Goal: Information Seeking & Learning: Learn about a topic

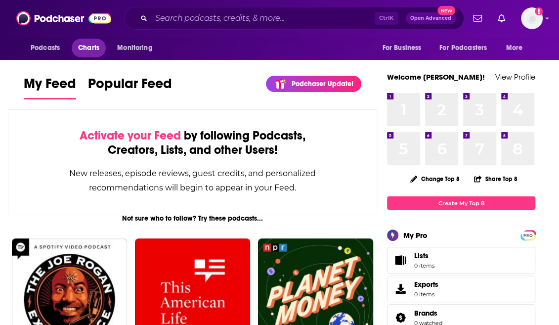
click at [92, 53] on span "Charts" at bounding box center [88, 48] width 21 height 14
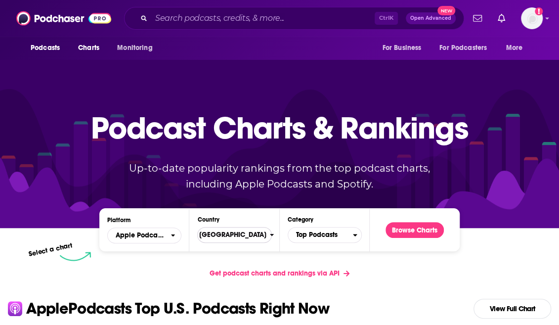
click at [248, 232] on span "[GEOGRAPHIC_DATA]" at bounding box center [230, 234] width 79 height 17
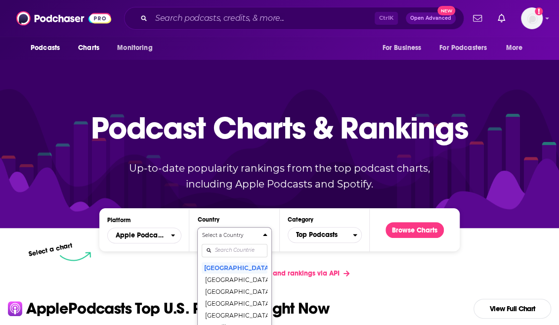
scroll to position [88, 0]
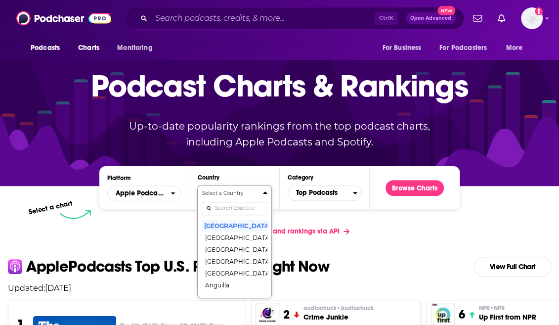
click at [230, 251] on div "Select a Country United States Afghanistan Albania Algeria Angola Anguilla Anti…" at bounding box center [234, 241] width 65 height 104
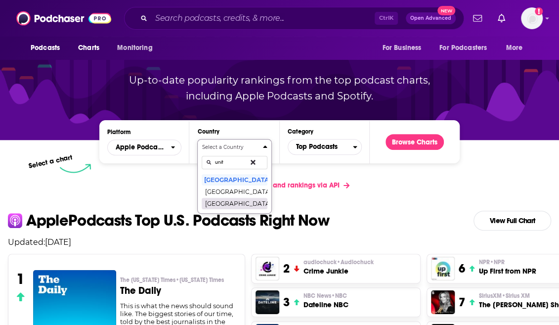
type input "unit"
click at [232, 205] on button "[GEOGRAPHIC_DATA]" at bounding box center [234, 203] width 65 height 12
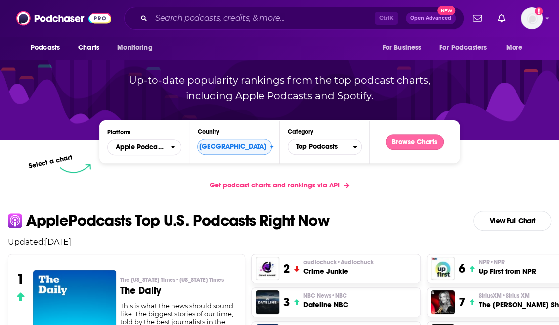
click at [418, 146] on button "Browse Charts" at bounding box center [414, 142] width 58 height 16
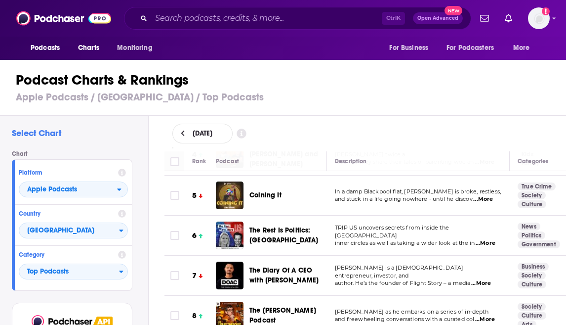
scroll to position [148, 0]
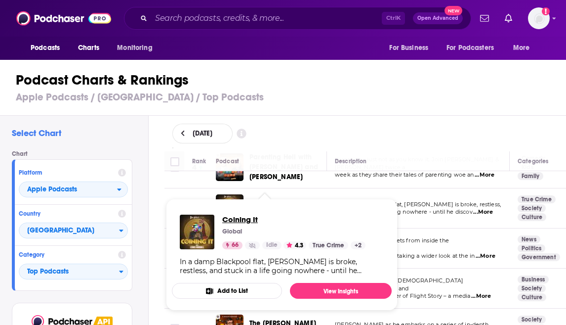
click at [240, 216] on span "Coining It" at bounding box center [293, 218] width 143 height 9
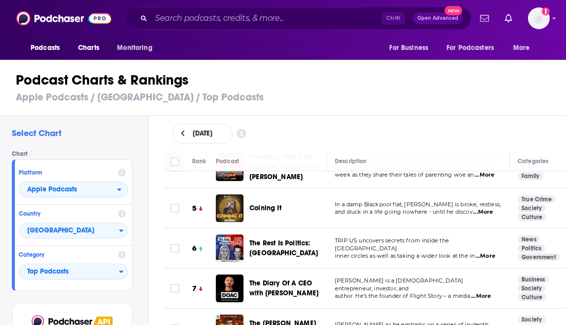
click at [309, 246] on div "Podcasts Charts Monitoring Ctrl K Open Advanced New For Business For Podcasters…" at bounding box center [283, 162] width 566 height 325
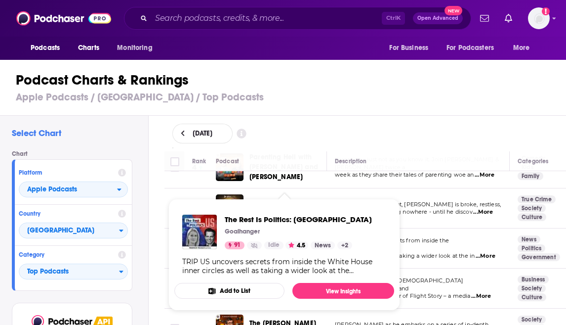
click at [266, 214] on div "The Rest Is Politics: US Goalhanger 91 Idle 4.5 News + 2 TRIP US uncovers secre…" at bounding box center [284, 244] width 220 height 76
click at [274, 219] on span "The Rest Is Politics: US" at bounding box center [298, 218] width 147 height 9
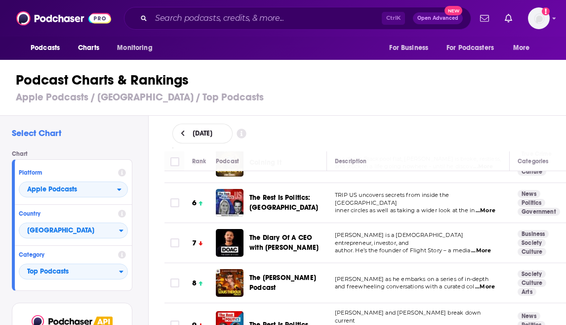
scroll to position [198, 0]
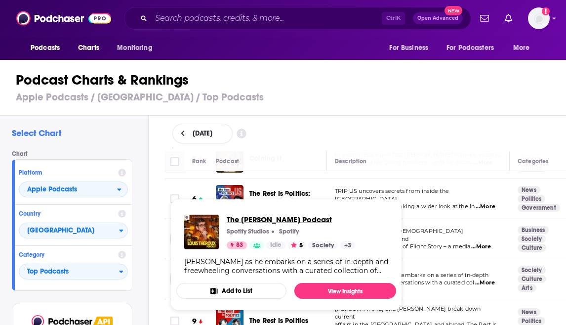
click at [267, 222] on span "The Louis Theroux Podcast" at bounding box center [291, 218] width 128 height 9
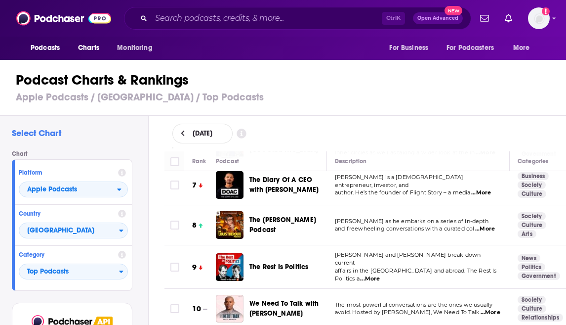
scroll to position [296, 0]
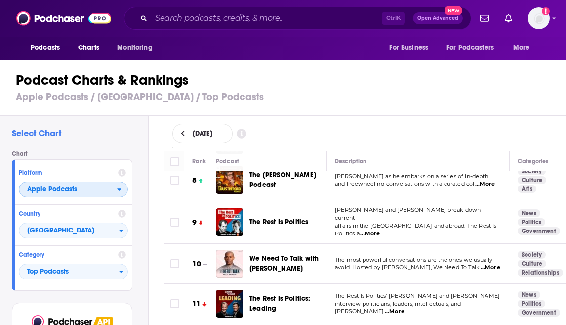
click at [51, 186] on span "Apple Podcasts" at bounding box center [52, 189] width 50 height 7
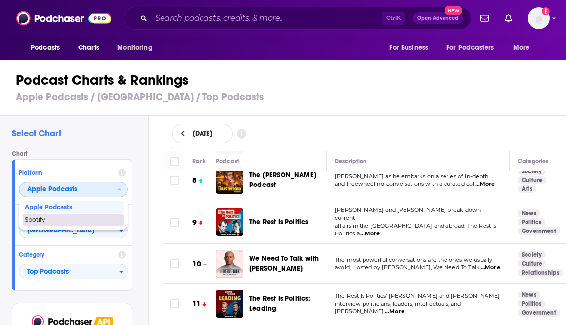
click at [51, 220] on span "Spotify" at bounding box center [73, 219] width 96 height 6
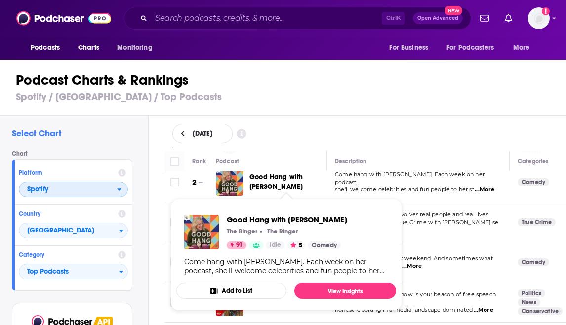
scroll to position [49, 0]
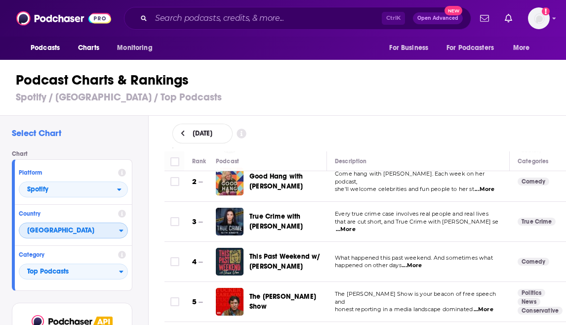
click at [82, 231] on span "[GEOGRAPHIC_DATA]" at bounding box center [69, 230] width 100 height 17
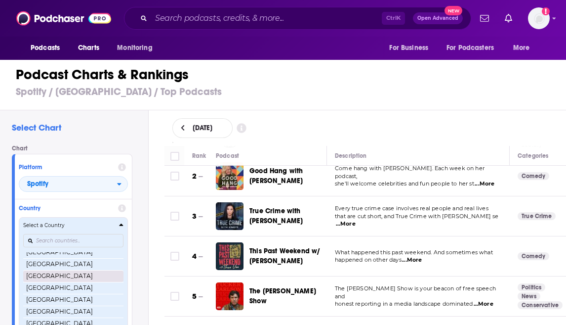
scroll to position [234, 0]
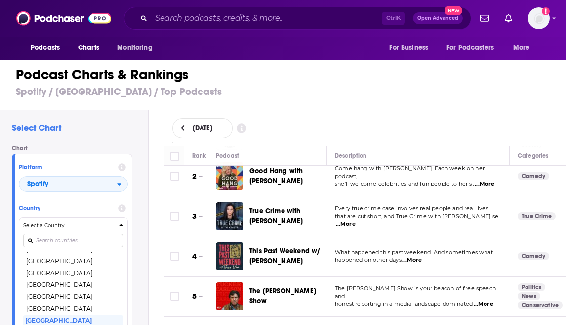
click at [54, 303] on button "[GEOGRAPHIC_DATA]" at bounding box center [73, 308] width 100 height 12
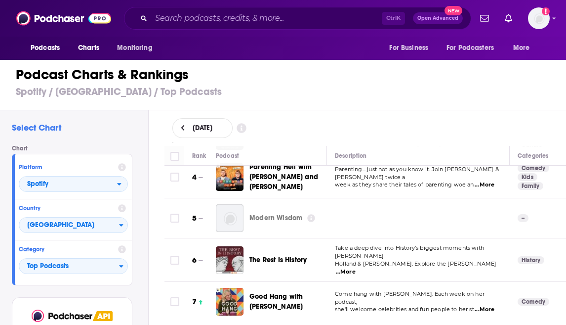
scroll to position [148, 0]
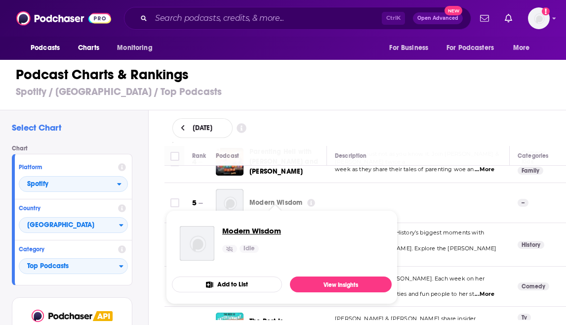
click at [252, 230] on span "Modern Wisdom" at bounding box center [251, 230] width 59 height 9
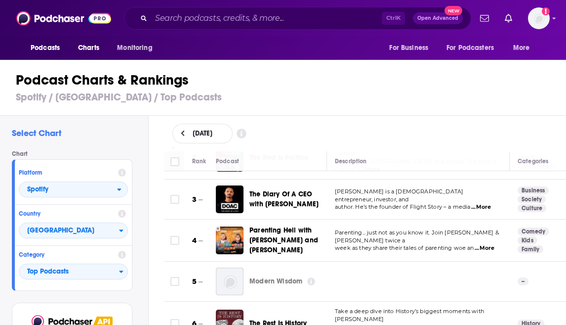
scroll to position [99, 0]
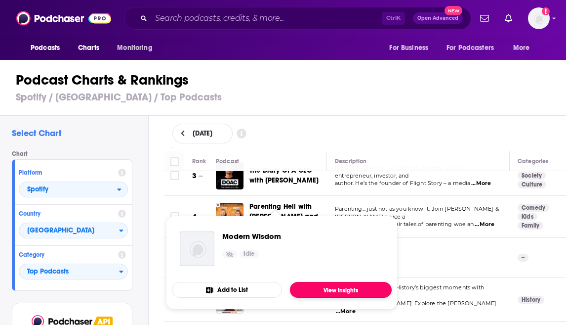
click at [321, 288] on link "View Insights" at bounding box center [341, 290] width 102 height 16
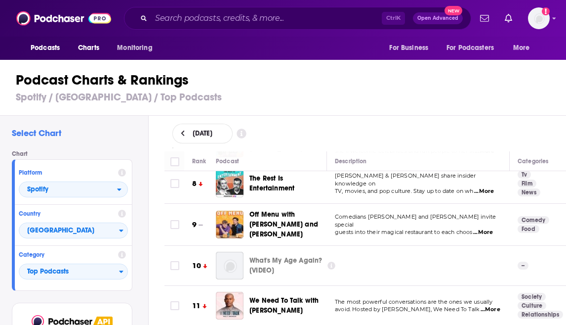
scroll to position [247, 0]
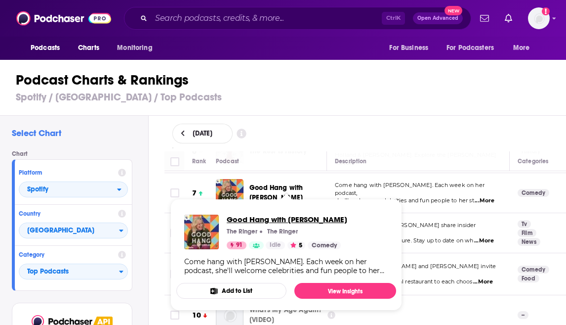
click at [282, 219] on span "Good Hang with Amy Poehler" at bounding box center [287, 218] width 121 height 9
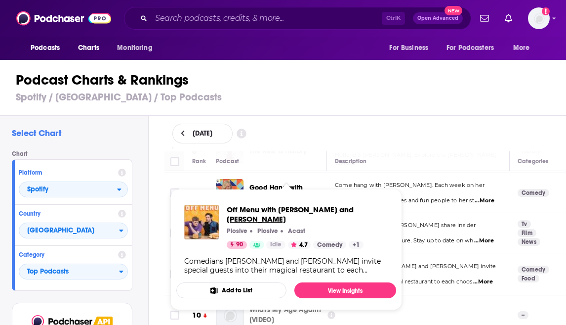
click at [276, 210] on span "Off Menu with [PERSON_NAME] and [PERSON_NAME]" at bounding box center [308, 213] width 162 height 19
click at [259, 211] on span "Off Menu with [PERSON_NAME] and [PERSON_NAME]" at bounding box center [308, 213] width 162 height 19
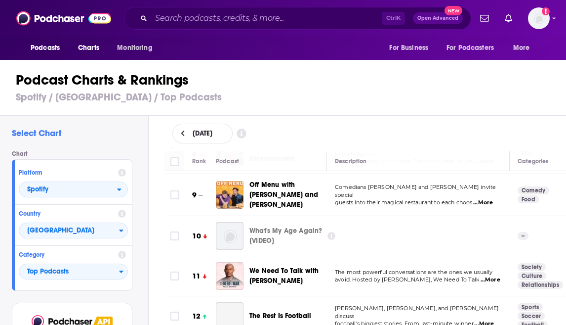
scroll to position [395, 0]
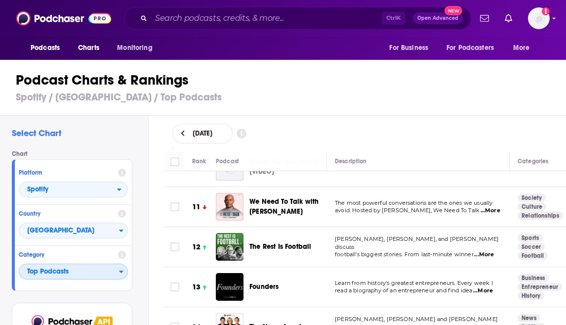
click at [78, 270] on span "Top Podcasts" at bounding box center [69, 271] width 100 height 17
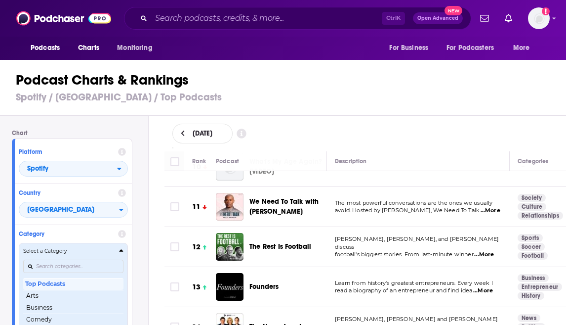
scroll to position [49, 0]
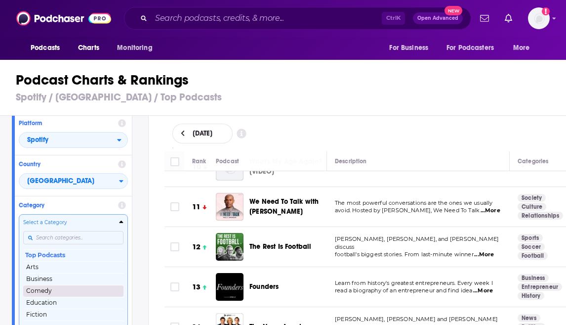
click at [63, 291] on button "Comedy" at bounding box center [73, 290] width 100 height 12
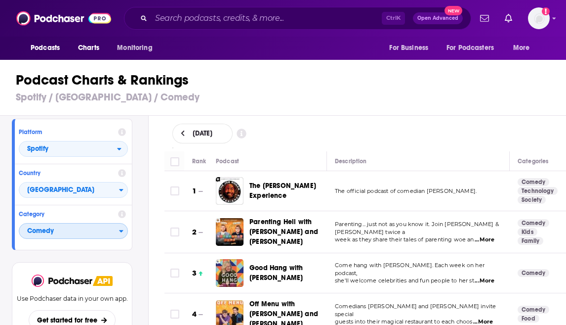
click at [95, 232] on span "Comedy" at bounding box center [69, 231] width 100 height 17
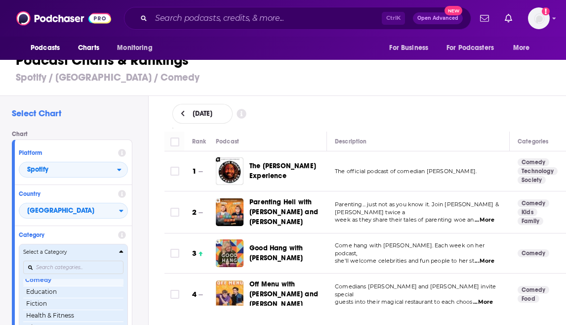
scroll to position [90, 0]
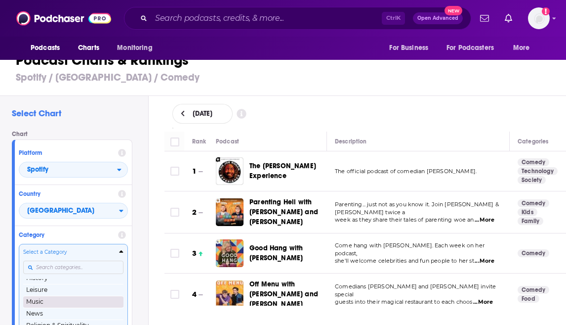
click at [69, 295] on button "Music" at bounding box center [73, 301] width 100 height 12
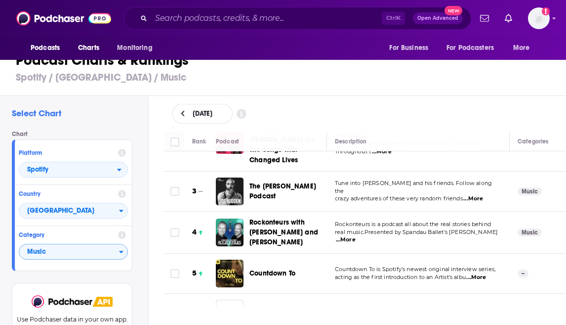
scroll to position [99, 0]
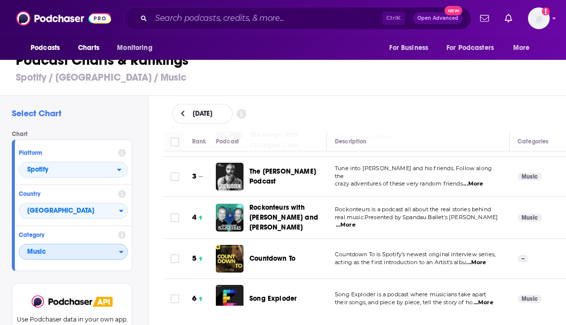
click at [83, 251] on span "Music" at bounding box center [69, 251] width 100 height 17
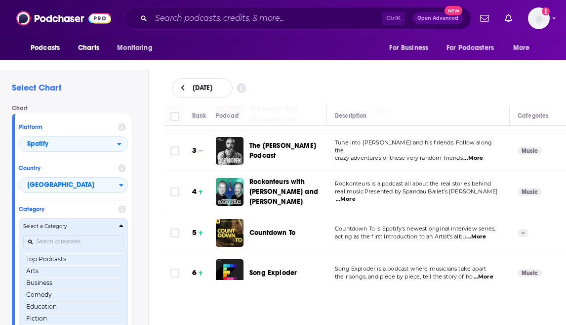
scroll to position [44, 0]
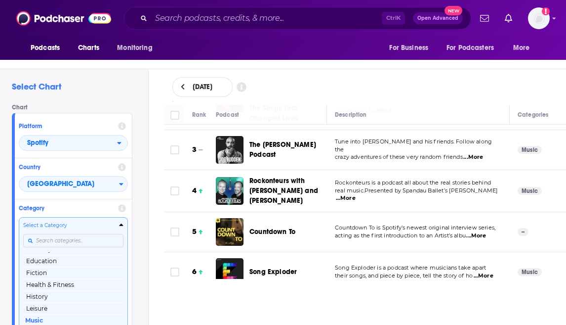
click at [82, 242] on div "Categories" at bounding box center [73, 240] width 100 height 23
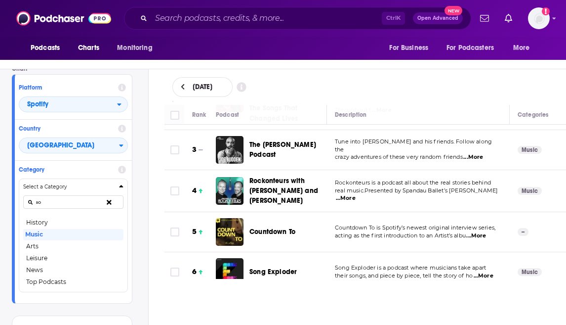
scroll to position [0, 0]
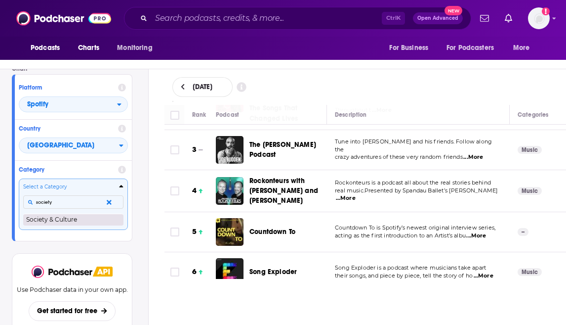
type input "society"
click at [80, 217] on button "Society & Culture" at bounding box center [73, 219] width 100 height 12
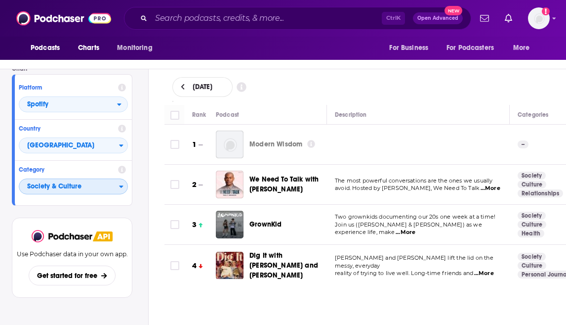
click at [59, 184] on span "Society & Culture" at bounding box center [69, 186] width 100 height 17
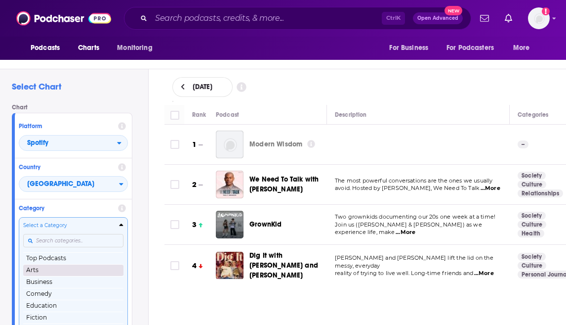
click at [59, 265] on button "Arts" at bounding box center [73, 270] width 100 height 12
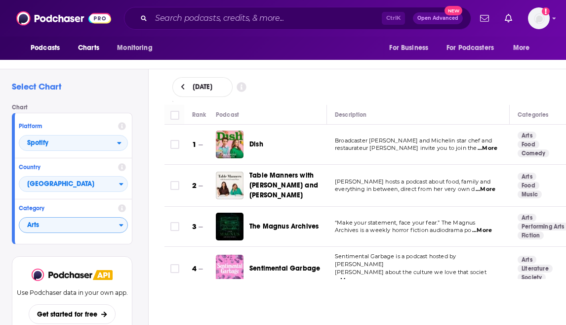
scroll to position [49, 0]
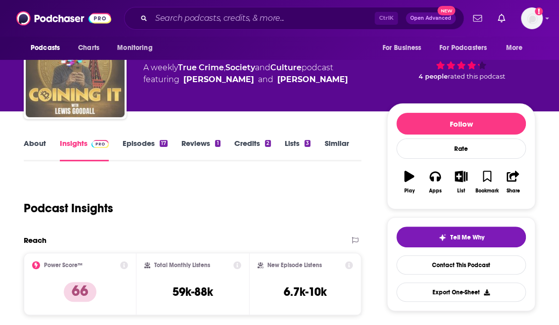
scroll to position [99, 0]
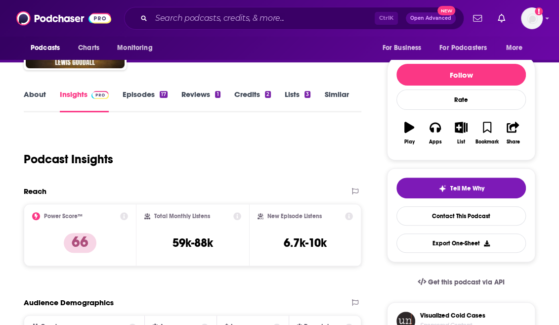
click at [174, 157] on div "Podcast Insights" at bounding box center [188, 153] width 329 height 50
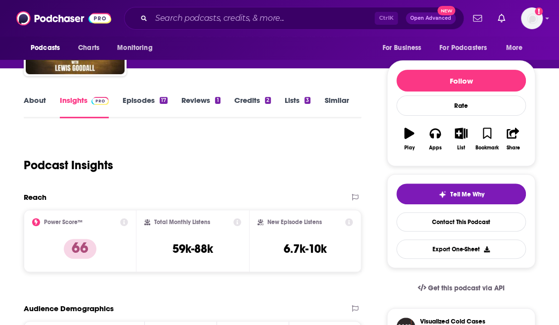
scroll to position [49, 0]
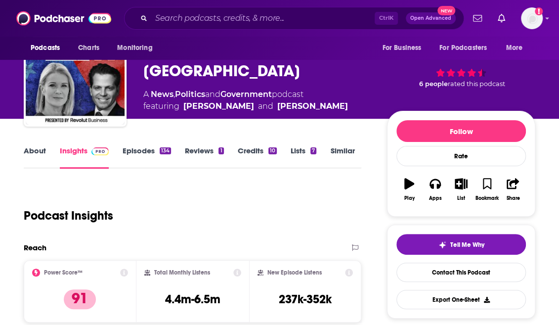
scroll to position [99, 0]
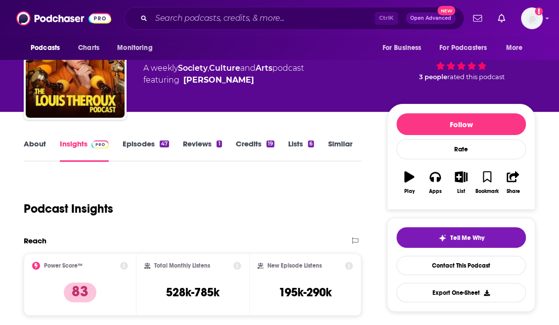
scroll to position [99, 0]
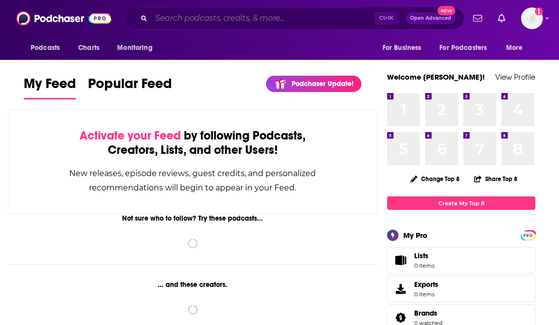
click at [249, 18] on input "Search podcasts, credits, & more..." at bounding box center [262, 18] width 223 height 16
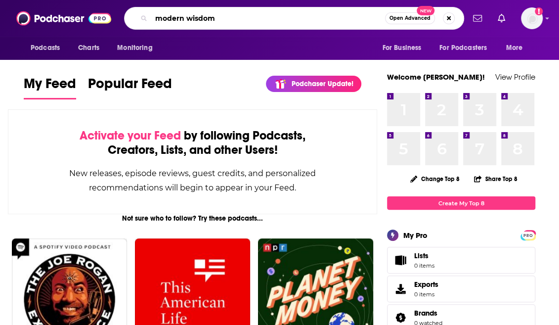
type input "modern wisdom"
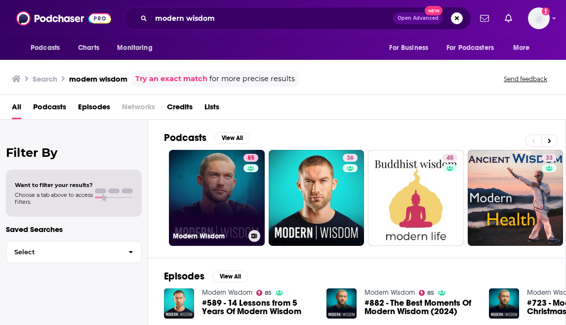
click at [205, 192] on link "85 Modern Wisdom" at bounding box center [217, 198] width 96 height 96
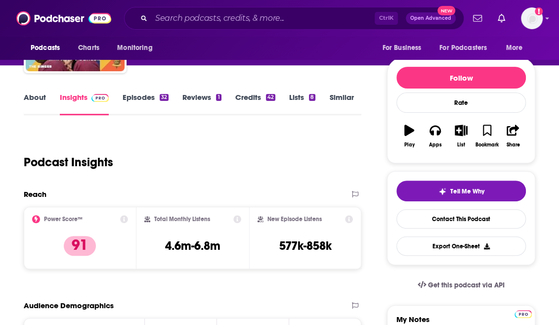
scroll to position [148, 0]
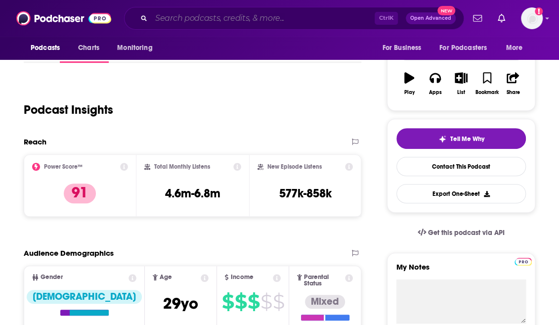
click at [241, 20] on input "Search podcasts, credits, & more..." at bounding box center [262, 18] width 223 height 16
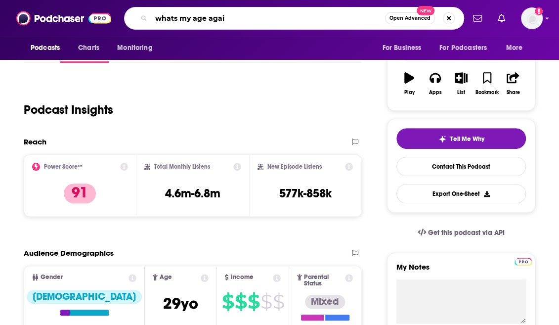
type input "whats my age again"
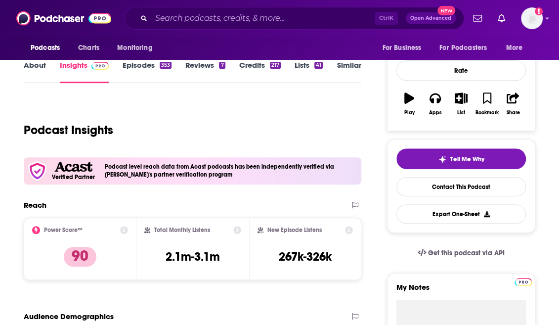
scroll to position [198, 0]
